Goal: Information Seeking & Learning: Learn about a topic

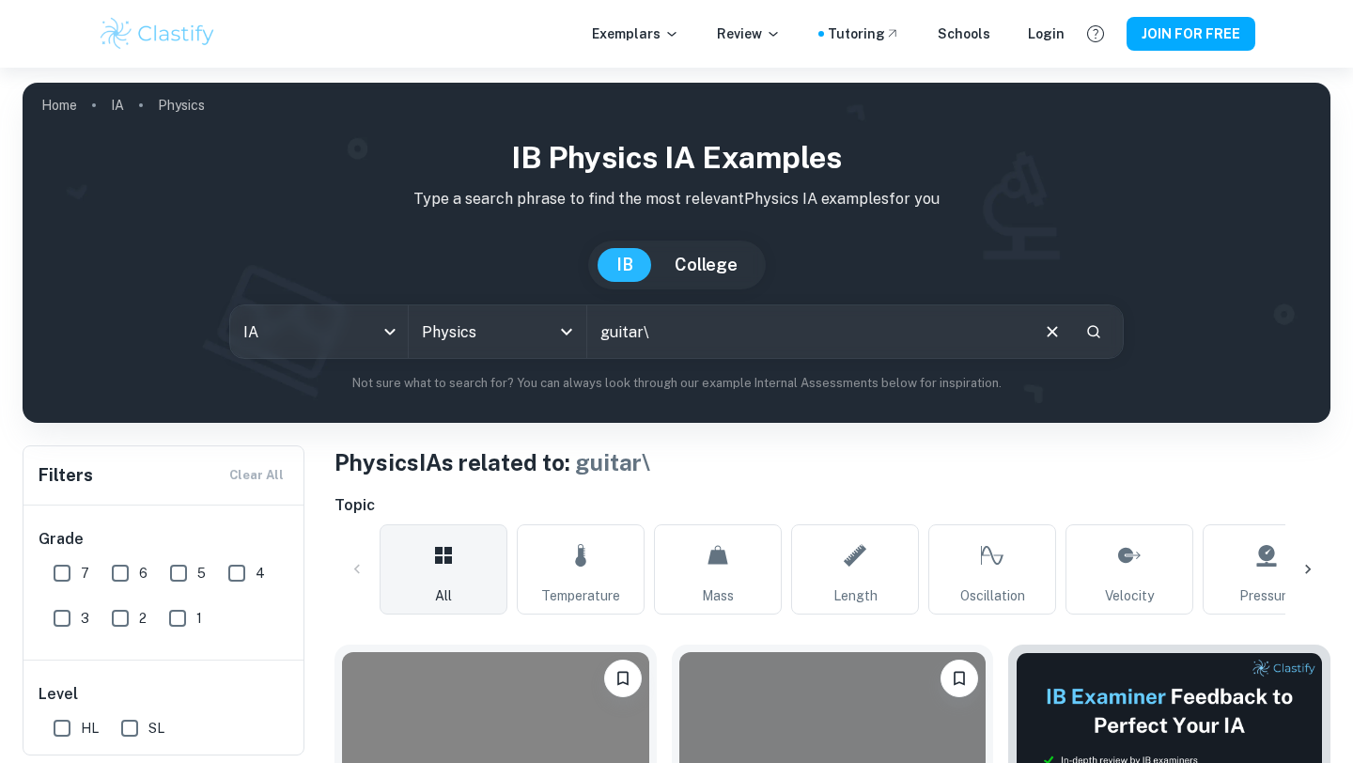
click at [698, 330] on input "guitar\" at bounding box center [807, 331] width 440 height 53
click at [696, 330] on input "guitar\" at bounding box center [807, 331] width 440 height 53
paste input "melde's experiment"
type input "melde's experiment"
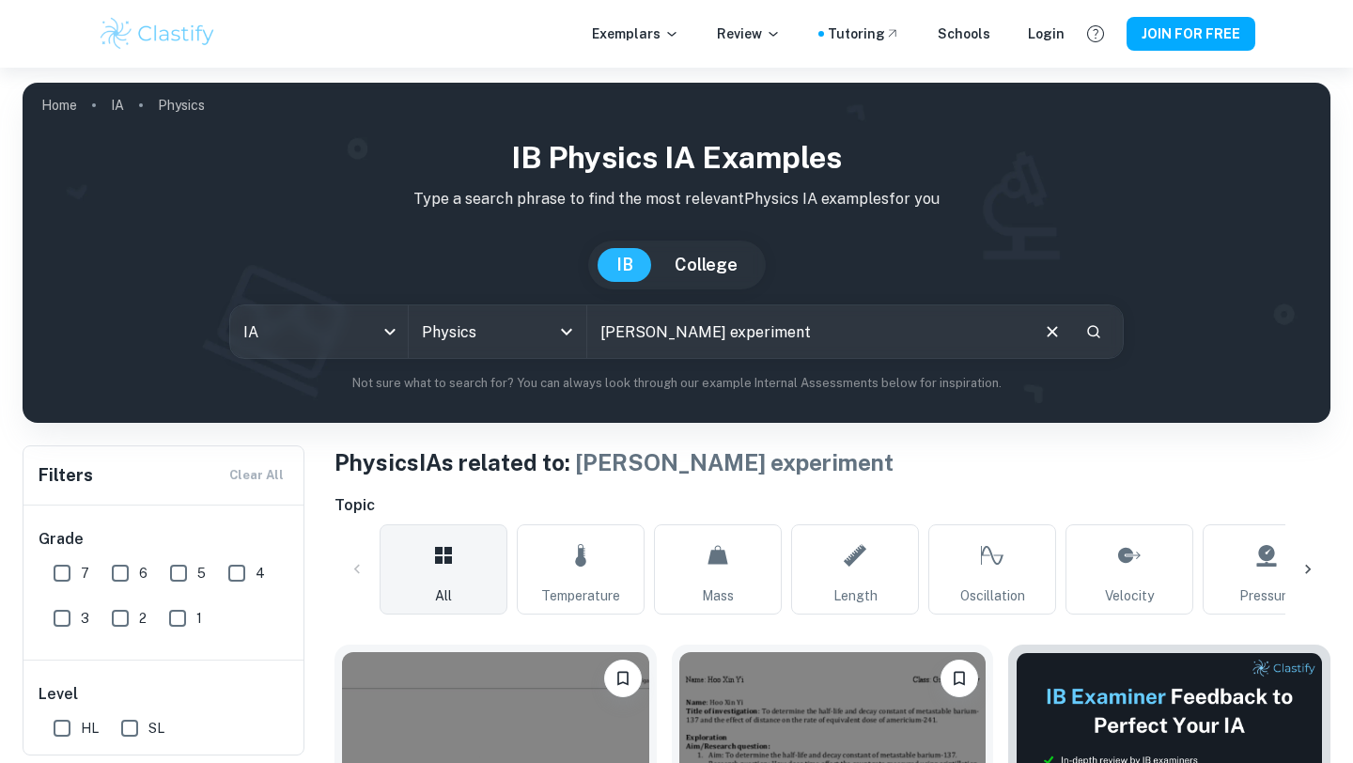
click at [633, 335] on input "melde's experiment" at bounding box center [807, 331] width 440 height 53
type input "effect of tension on a string and the harmonics"
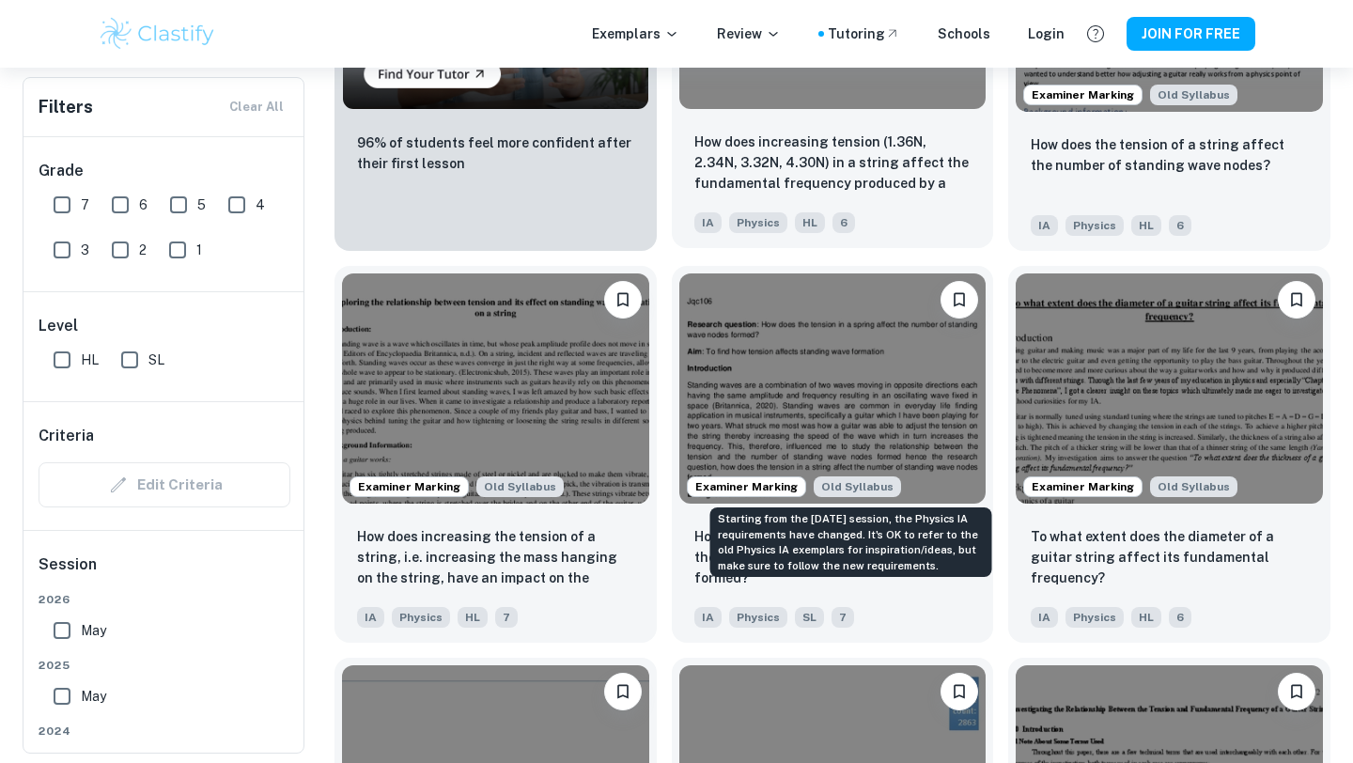
scroll to position [1559, 0]
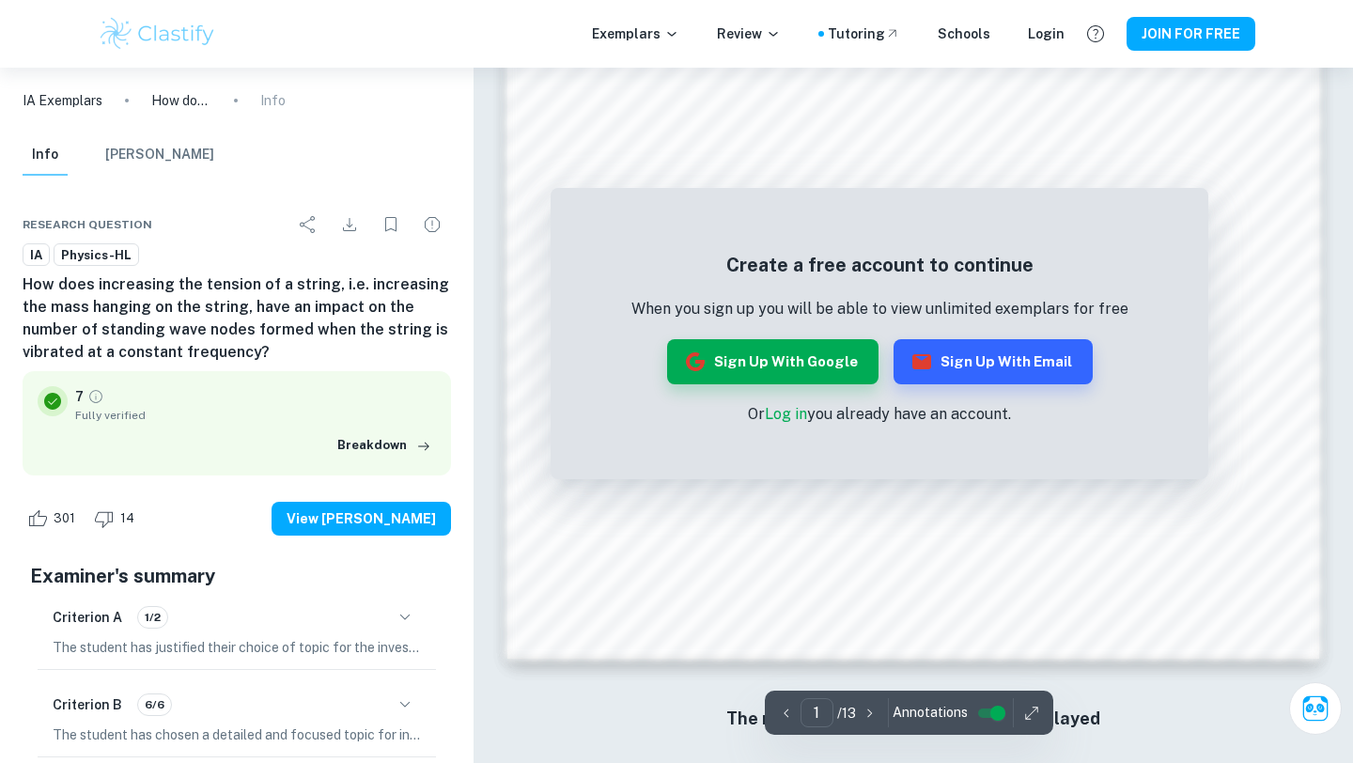
scroll to position [1704, 0]
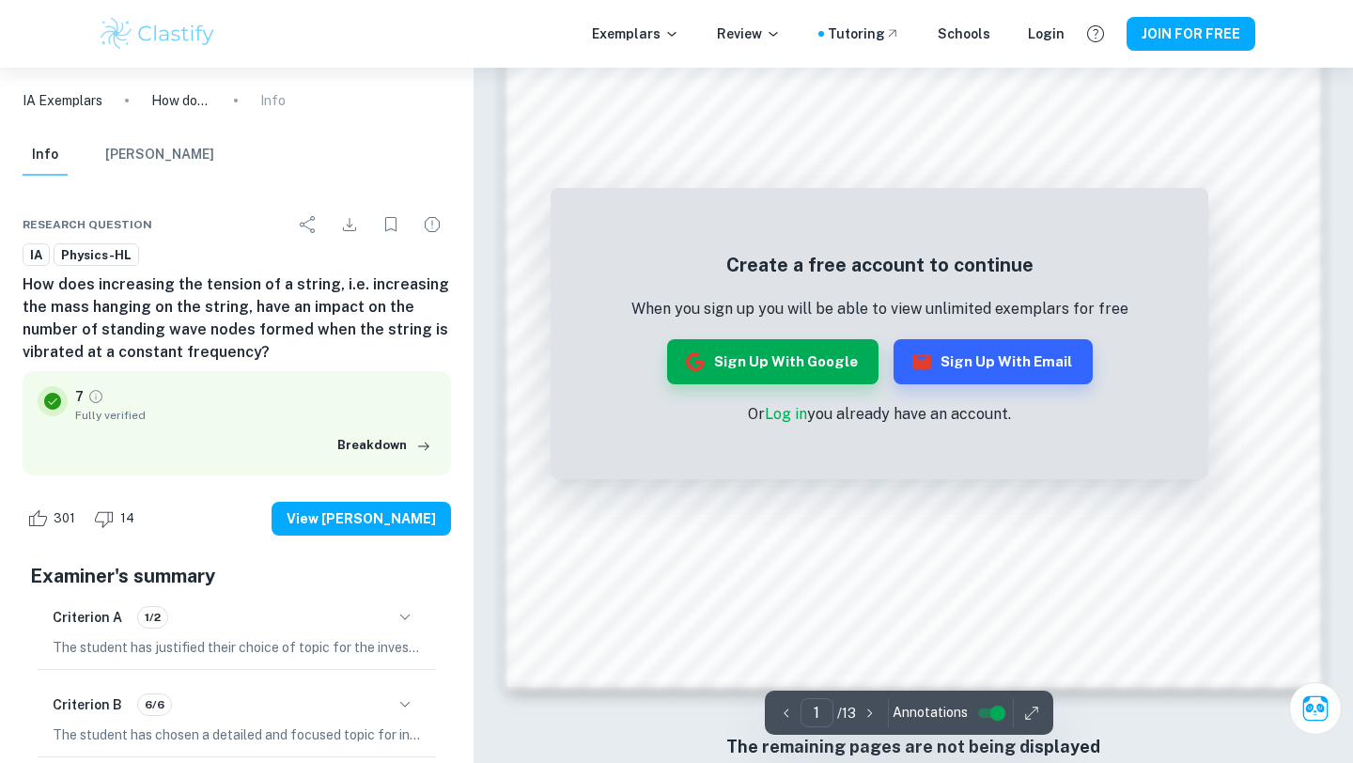
click at [788, 412] on link "Log in" at bounding box center [786, 414] width 42 height 18
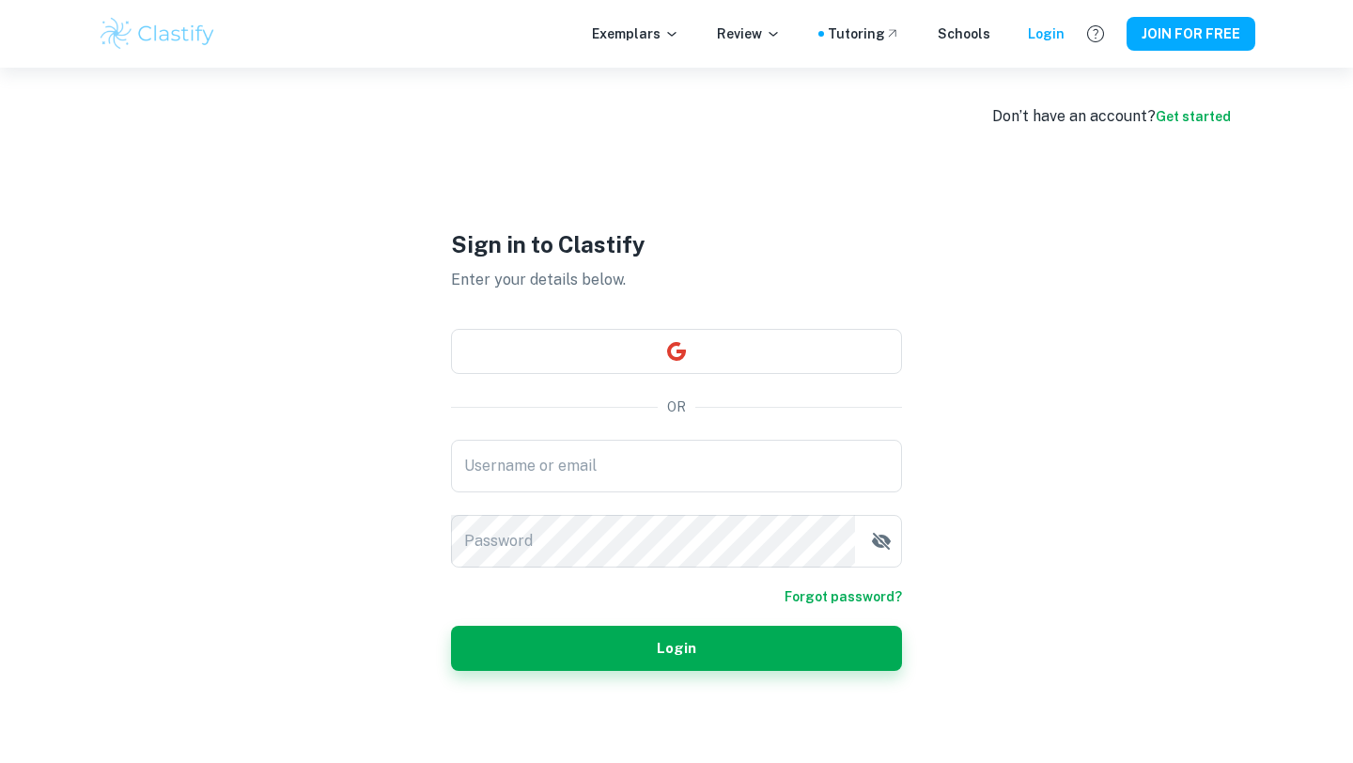
click at [583, 322] on div "Sign in to Clastify Enter your details below. OR Username or email Username or …" at bounding box center [676, 449] width 451 height 763
click at [598, 374] on div "Sign in to Clastify Enter your details below. OR Username or email Username or …" at bounding box center [676, 449] width 451 height 763
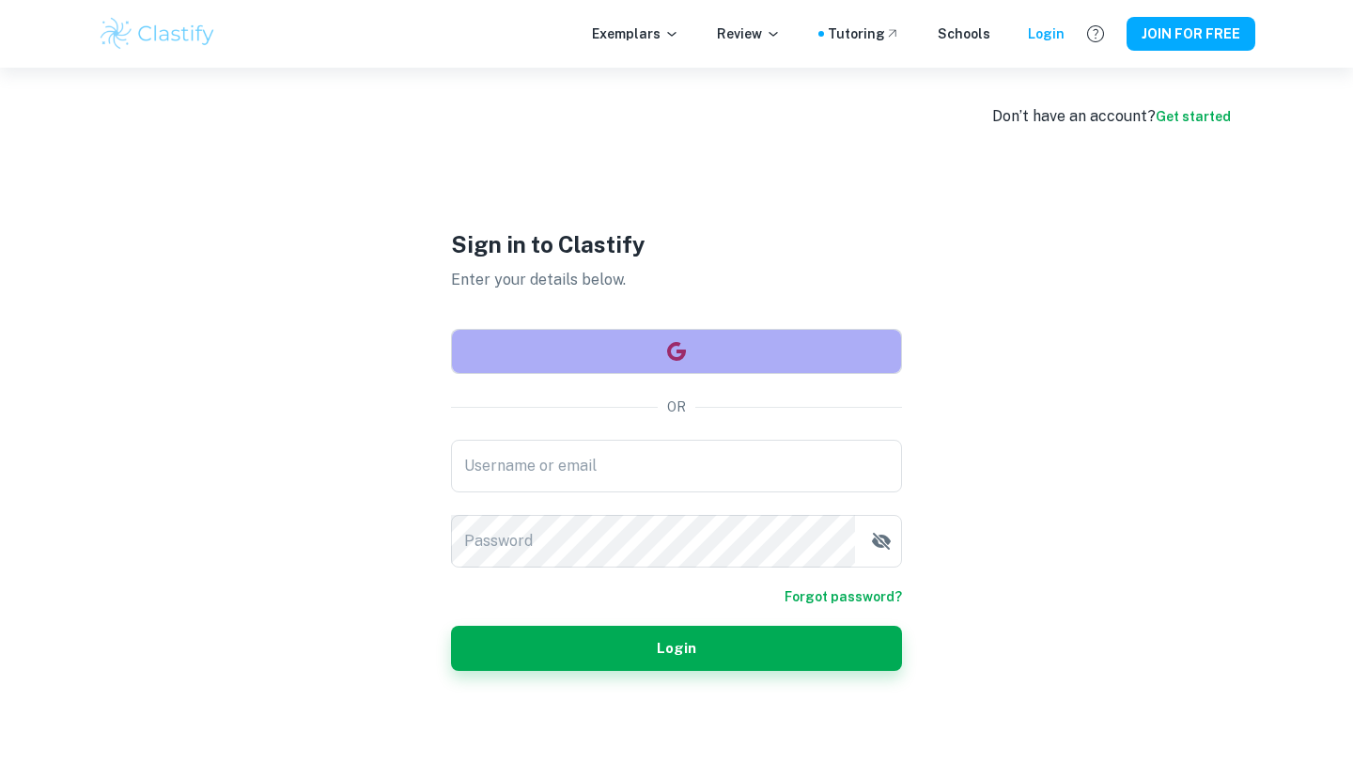
click at [614, 364] on button "button" at bounding box center [676, 351] width 451 height 45
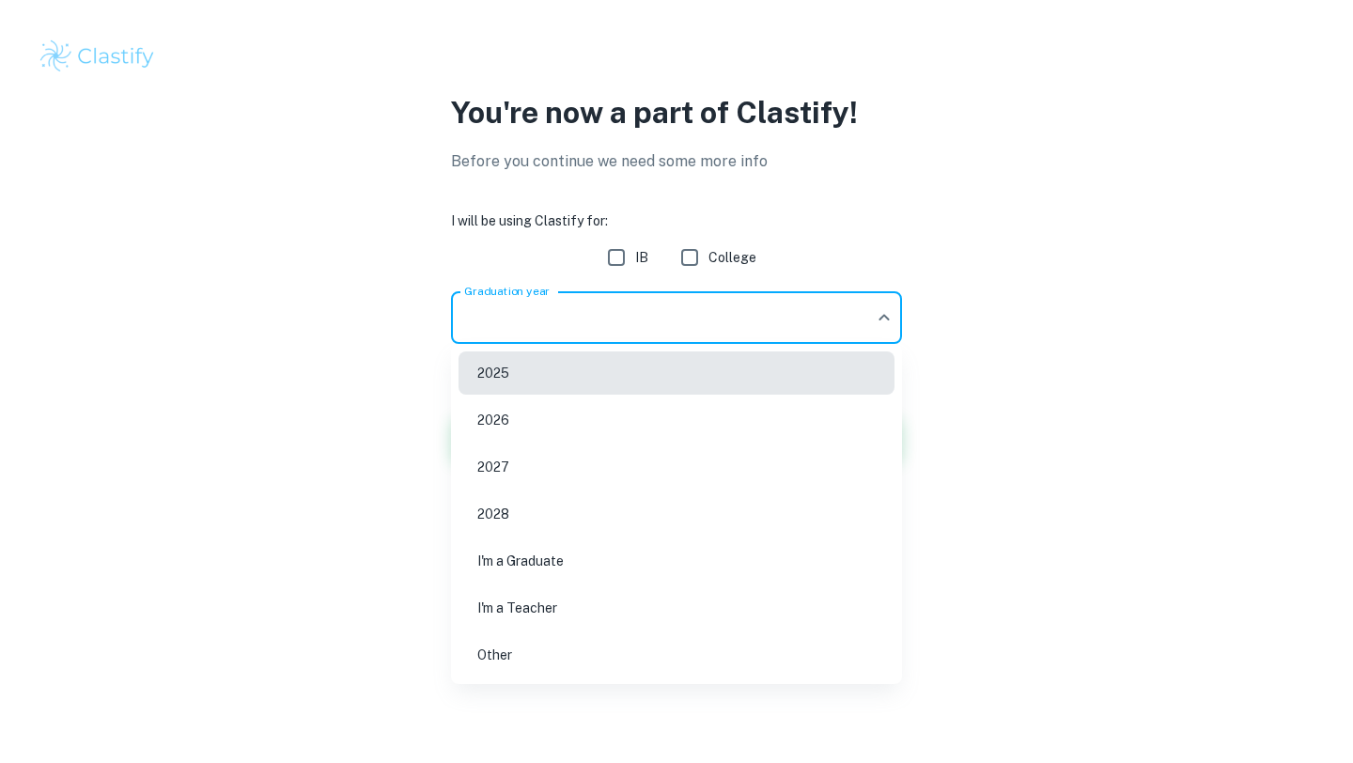
click at [624, 319] on body "We value your privacy We use cookies to enhance your browsing experience, serve…" at bounding box center [676, 381] width 1353 height 763
click at [568, 428] on li "2026" at bounding box center [677, 419] width 436 height 43
type input "2026"
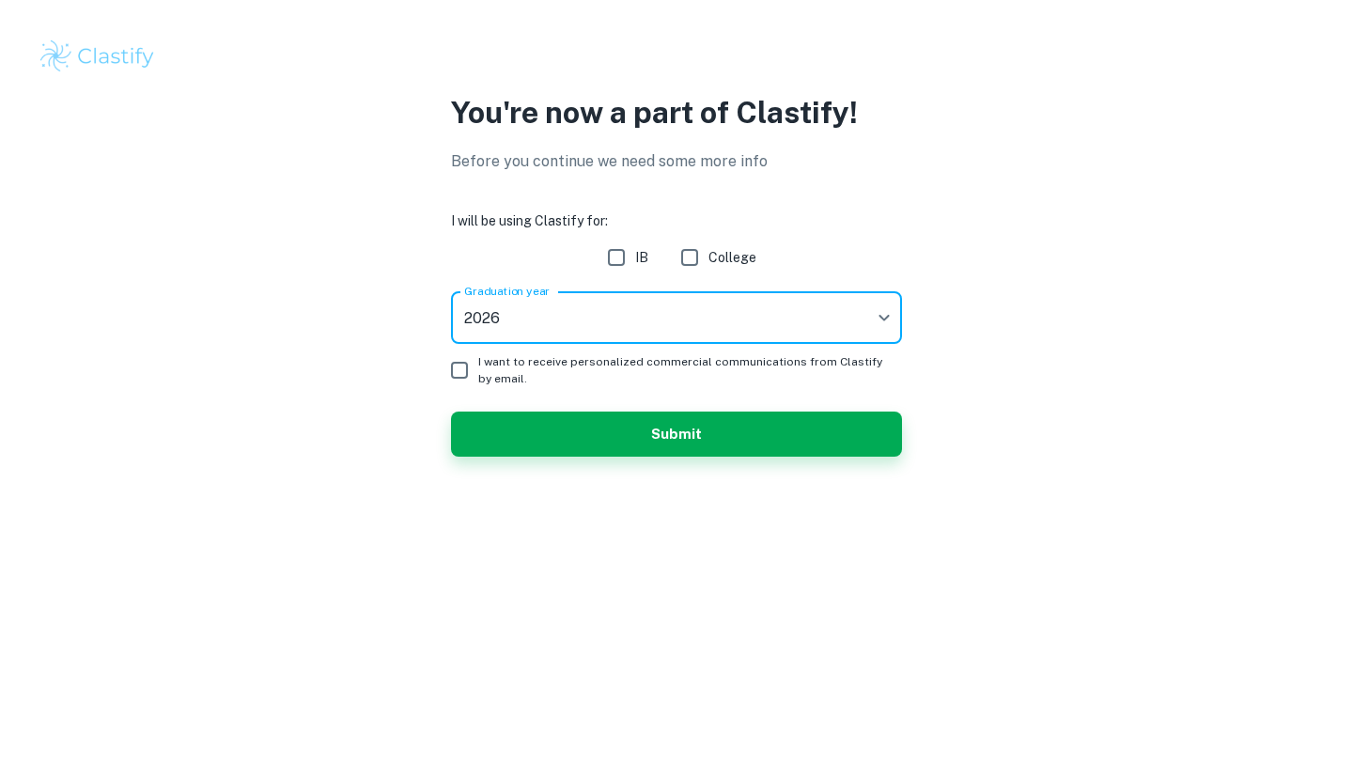
click at [634, 256] on input "IB" at bounding box center [617, 258] width 38 height 38
checkbox input "true"
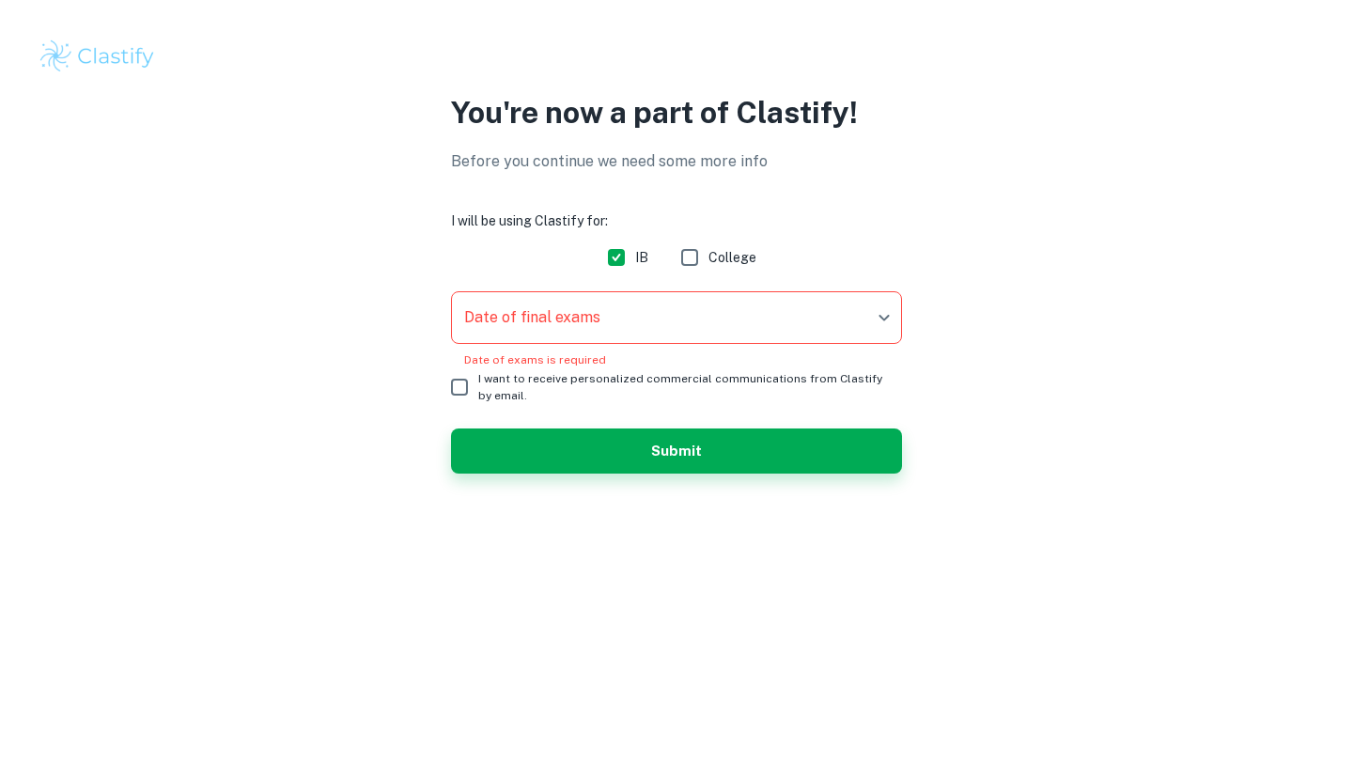
click at [623, 325] on body "We value your privacy We use cookies to enhance your browsing experience, serve…" at bounding box center [676, 381] width 1353 height 763
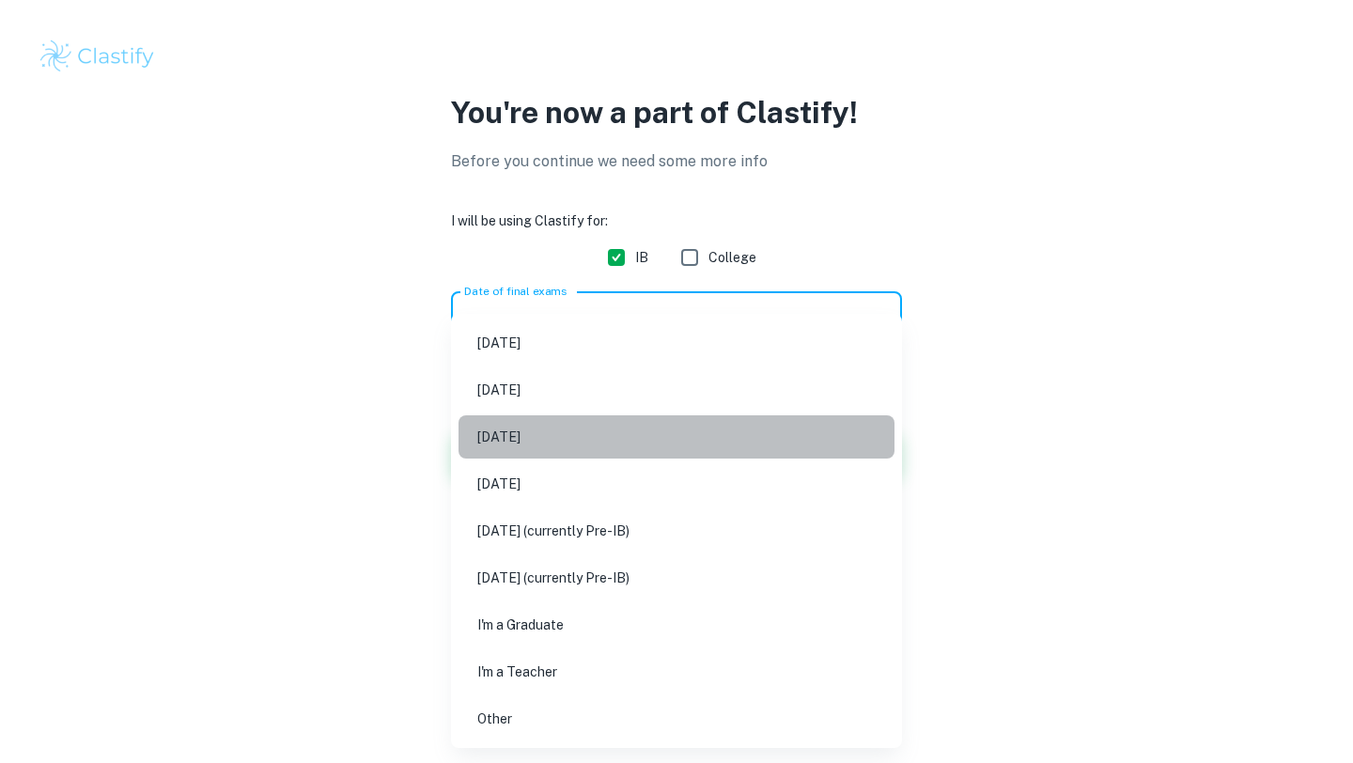
click at [596, 451] on li "[DATE]" at bounding box center [677, 436] width 436 height 43
type input "M26"
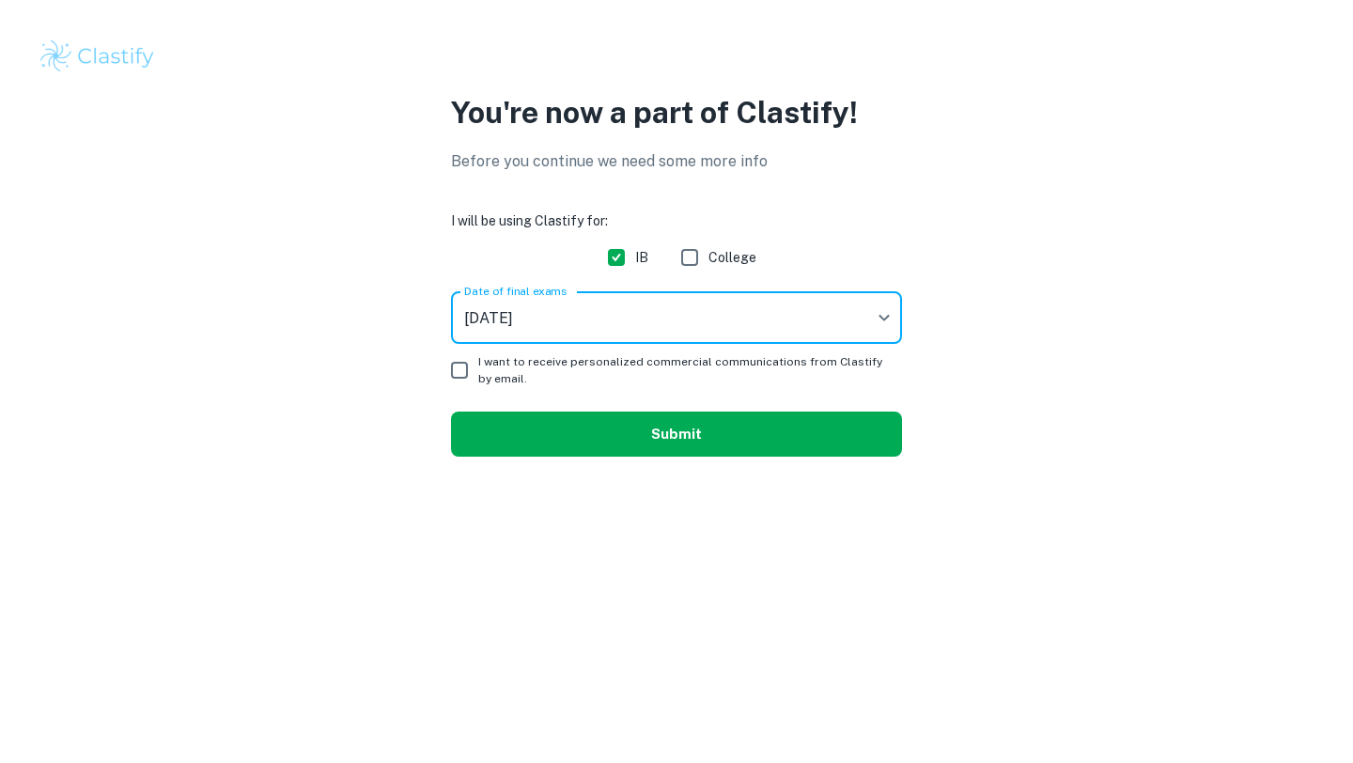
click at [581, 415] on button "Submit" at bounding box center [676, 434] width 451 height 45
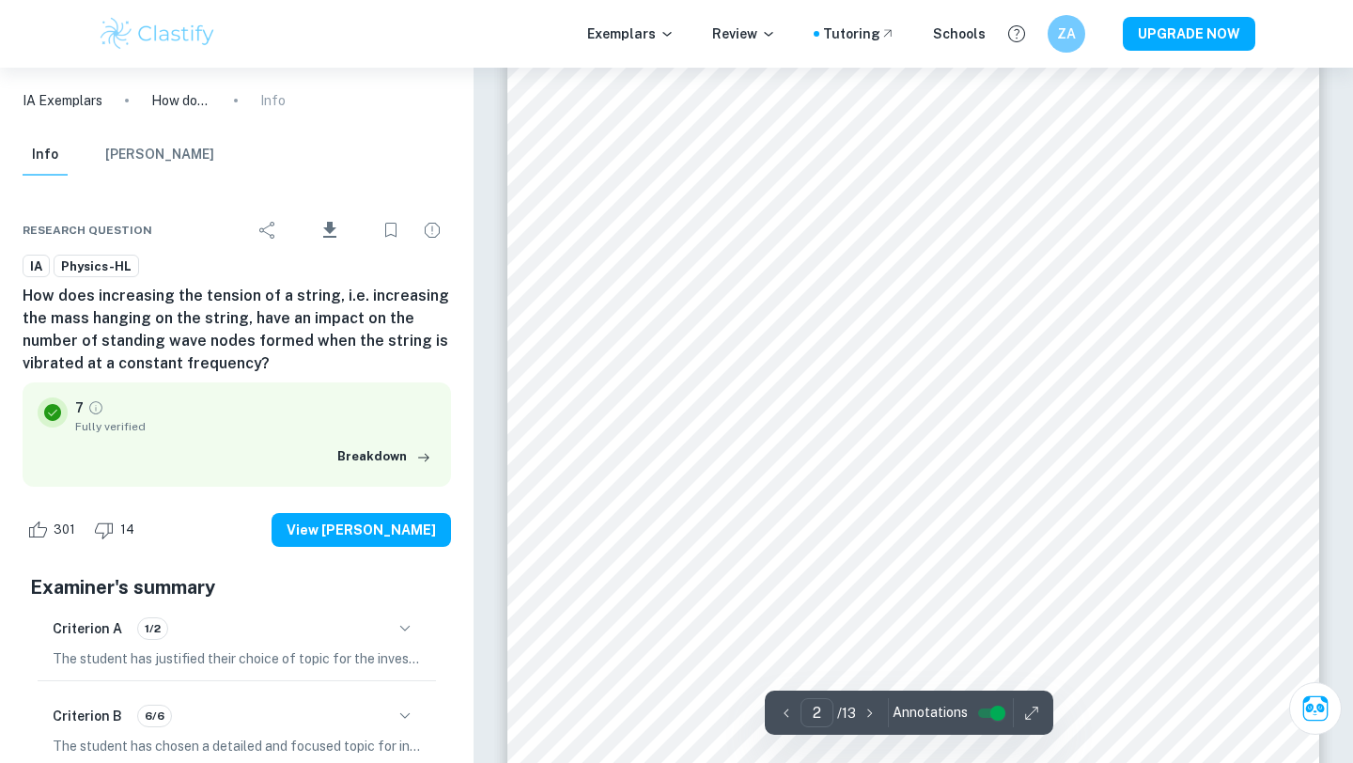
scroll to position [1408, 0]
click at [904, 711] on span "Annotations" at bounding box center [930, 713] width 75 height 20
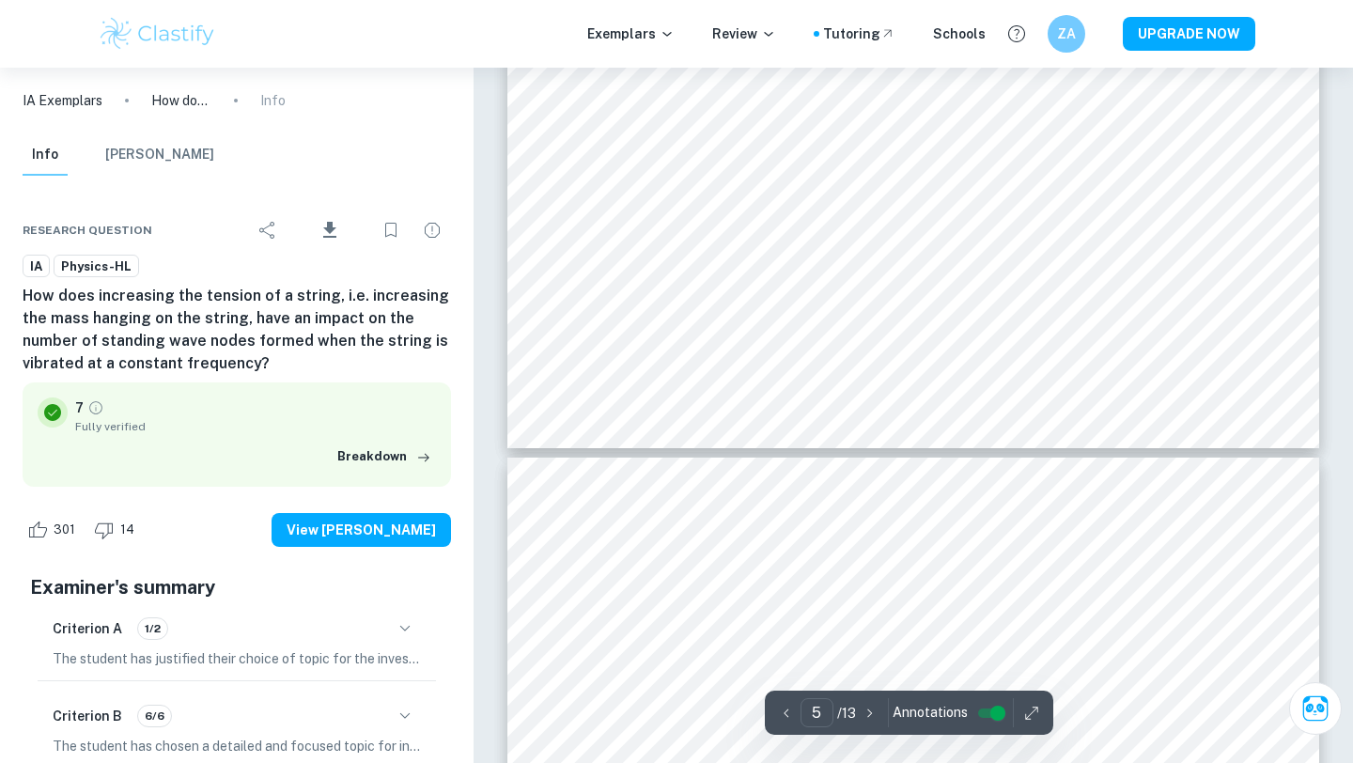
type input "6"
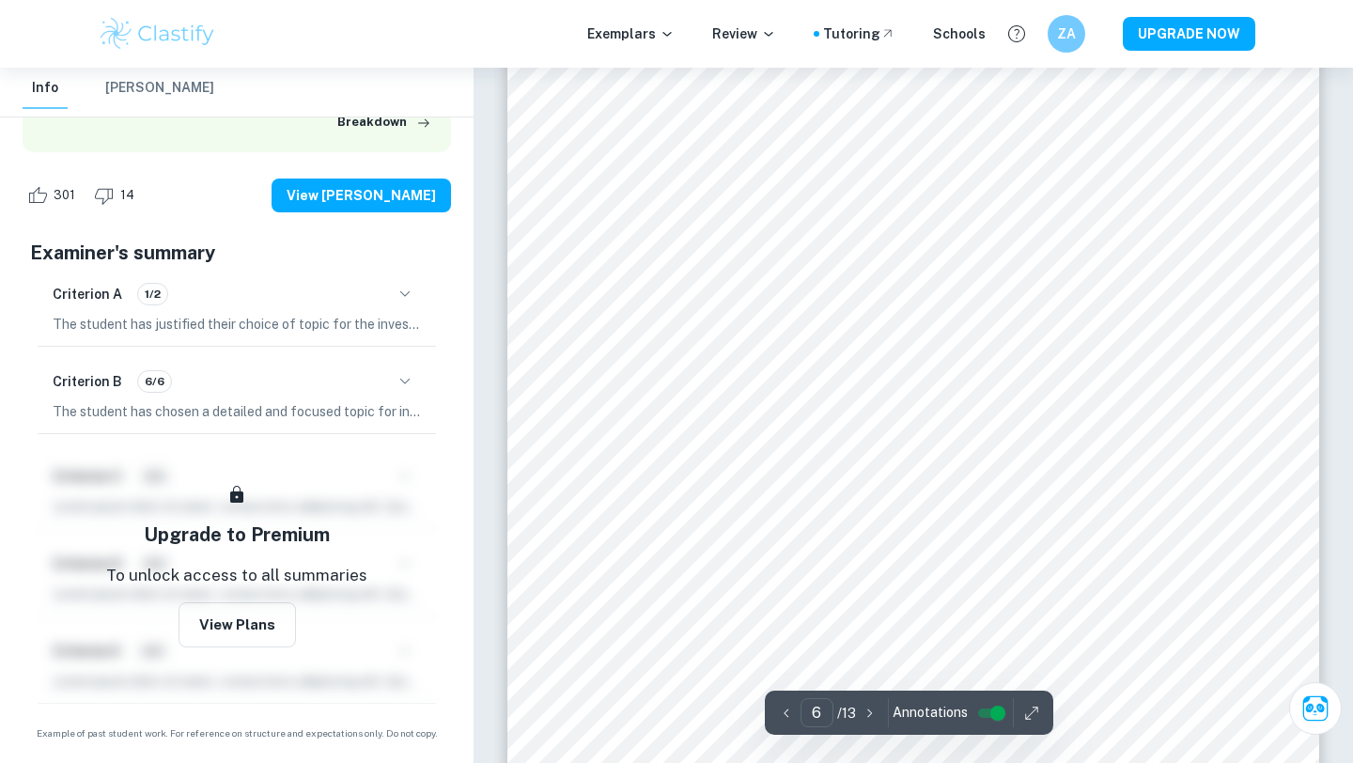
scroll to position [6211, 0]
